Goal: Find specific page/section: Find specific page/section

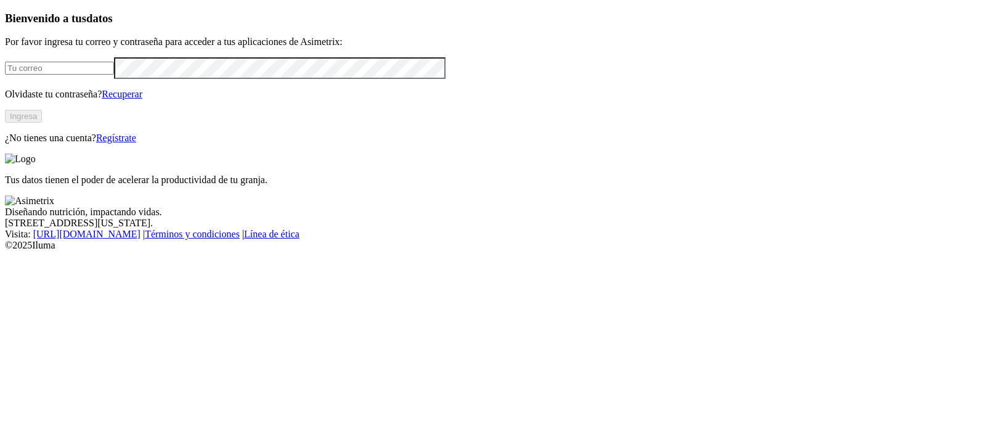
type input "[EMAIL_ADDRESS][PERSON_NAME][DOMAIN_NAME]"
click at [42, 123] on button "Ingresa" at bounding box center [23, 116] width 37 height 13
